Goal: Book appointment/travel/reservation

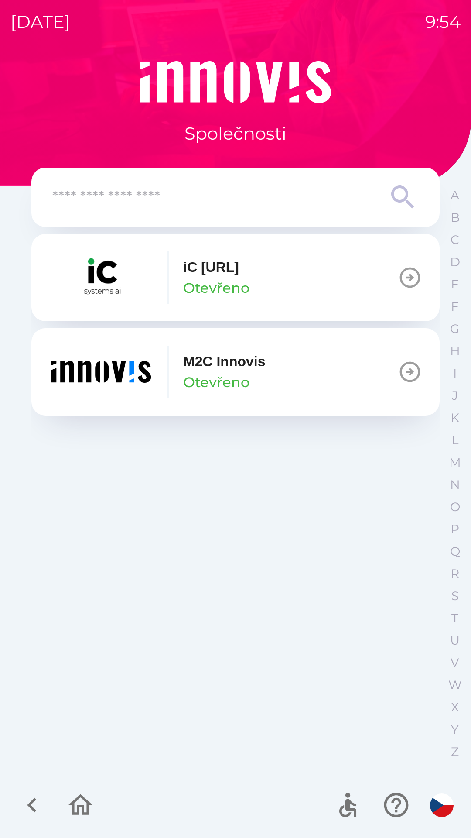
click at [299, 365] on button "M2C Innovis Otevřeno" at bounding box center [235, 371] width 408 height 87
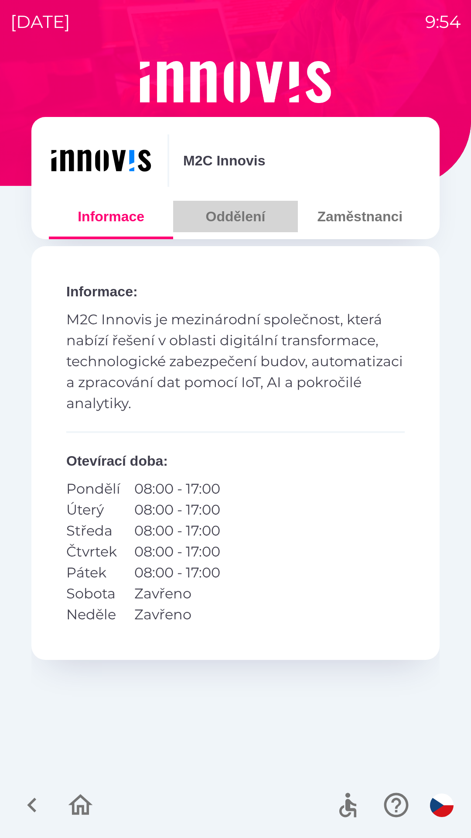
click at [247, 222] on button "Oddělení" at bounding box center [235, 216] width 124 height 31
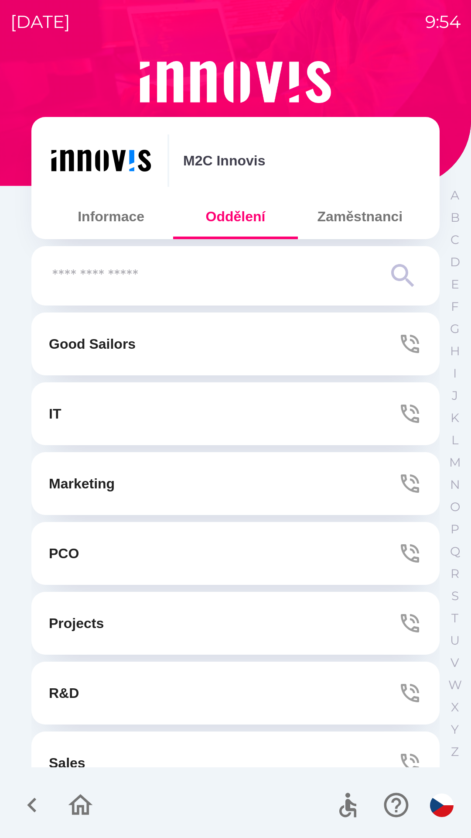
click at [374, 219] on button "Zaměstnanci" at bounding box center [360, 216] width 124 height 31
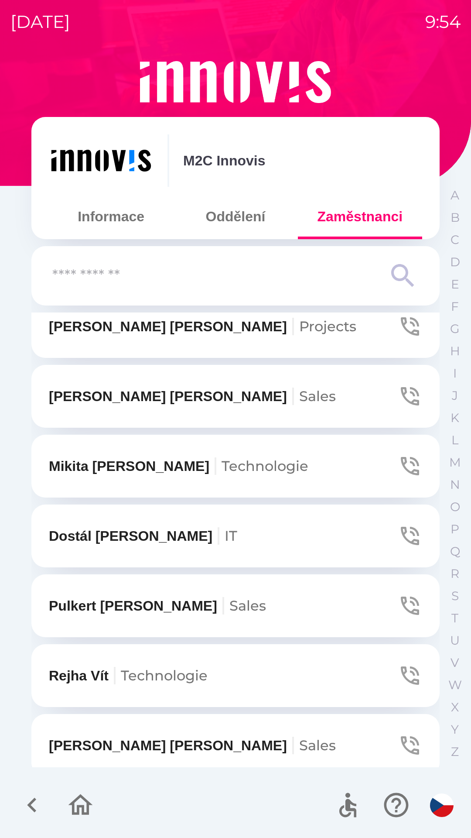
scroll to position [158, 0]
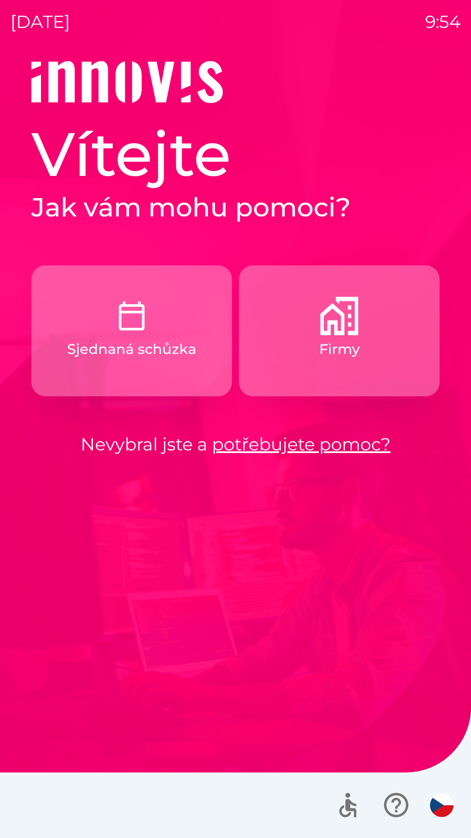
click at [334, 337] on button "Firmy" at bounding box center [339, 330] width 201 height 131
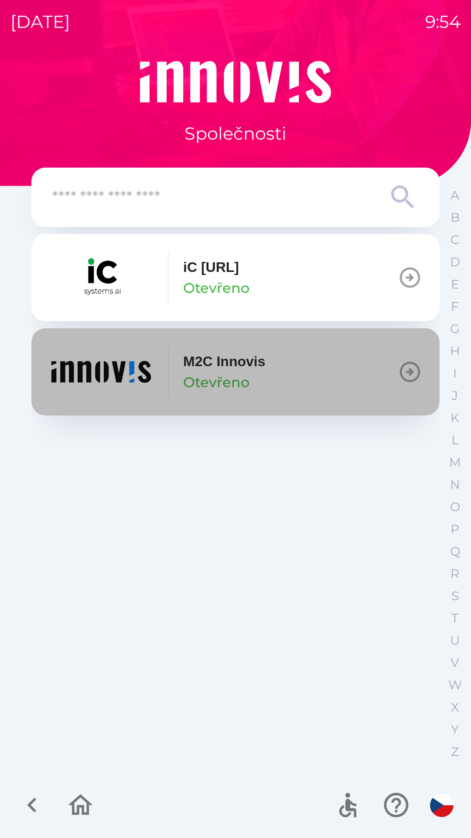
click at [309, 377] on button "M2C Innovis Otevřeno" at bounding box center [235, 371] width 408 height 87
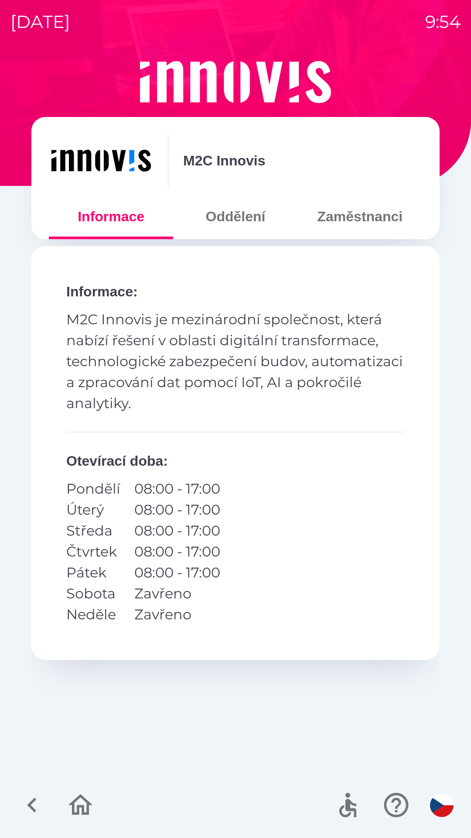
click at [366, 225] on button "Zaměstnanci" at bounding box center [360, 216] width 124 height 31
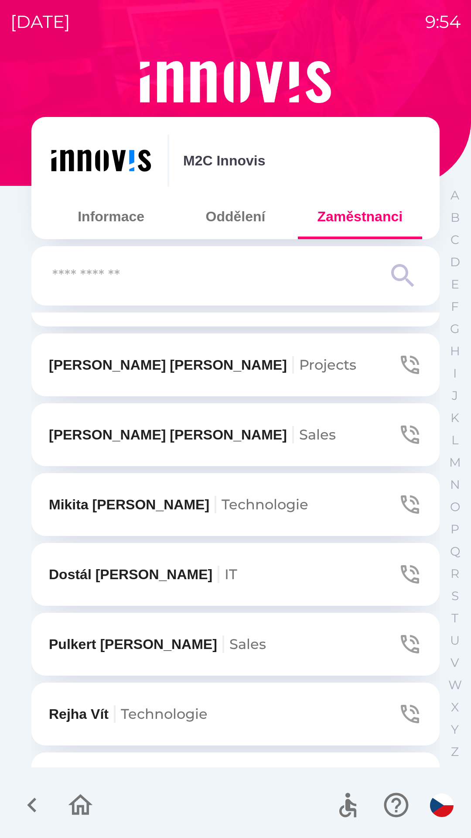
scroll to position [124, 0]
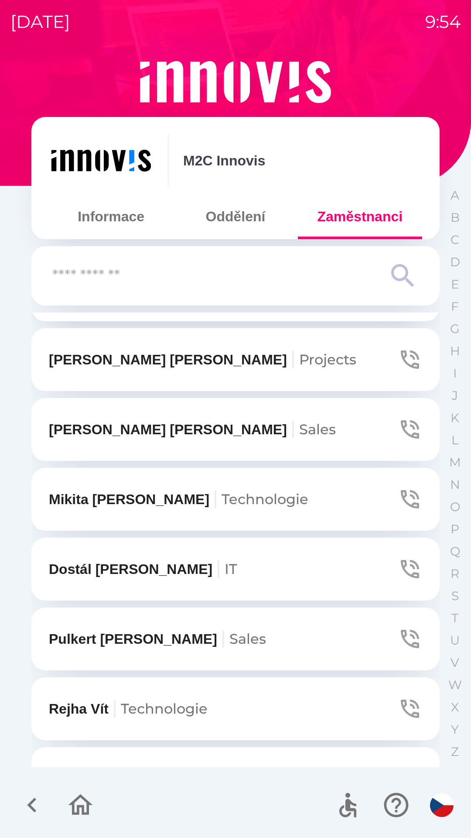
click at [387, 639] on button "[PERSON_NAME]" at bounding box center [235, 638] width 408 height 63
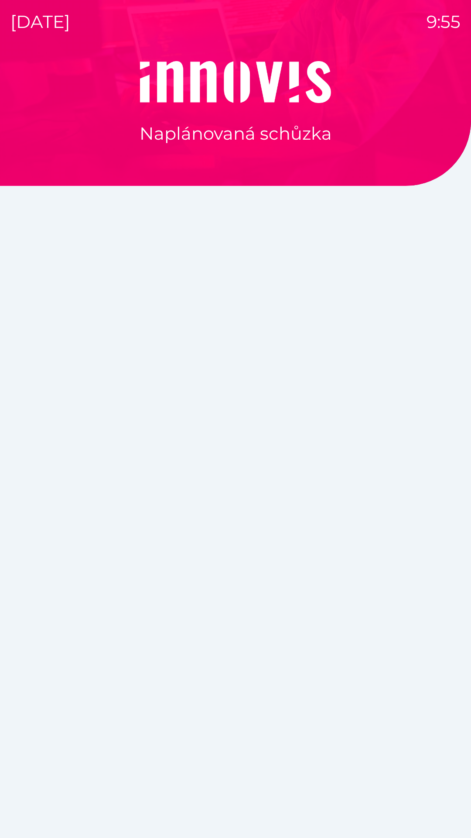
click at [230, 716] on div "Naplánovaná schůzka" at bounding box center [235, 449] width 450 height 777
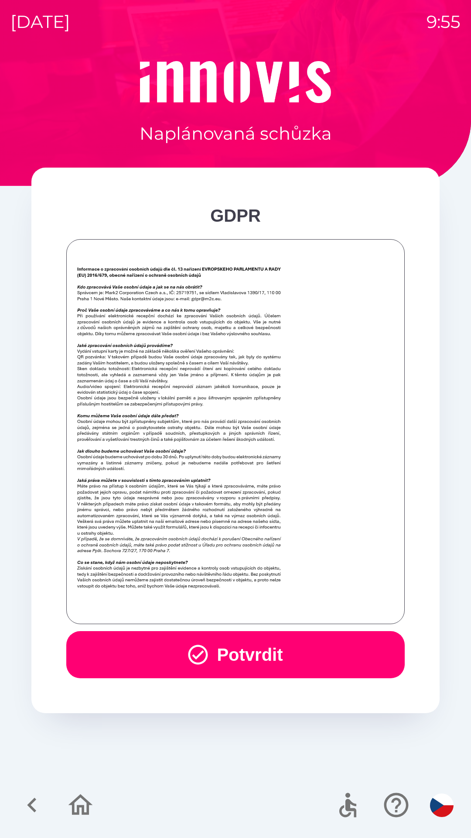
click at [238, 649] on button "Potvrdit" at bounding box center [235, 654] width 339 height 47
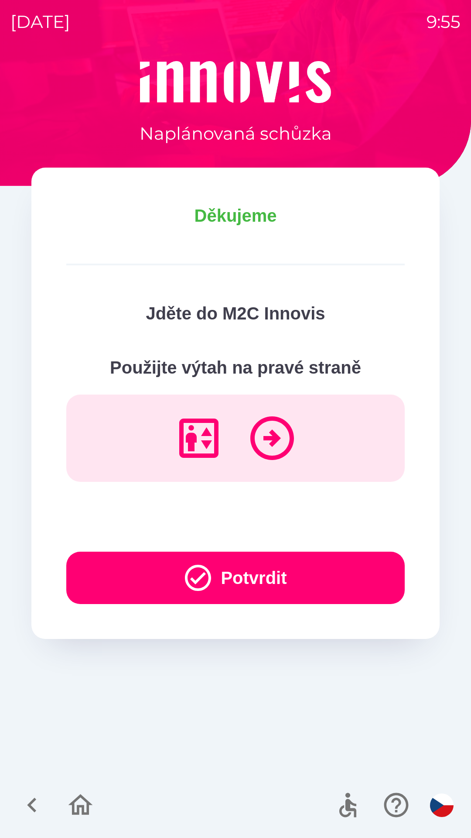
click at [201, 574] on icon "button" at bounding box center [198, 578] width 26 height 26
